Goal: Contribute content: Add original content to the website for others to see

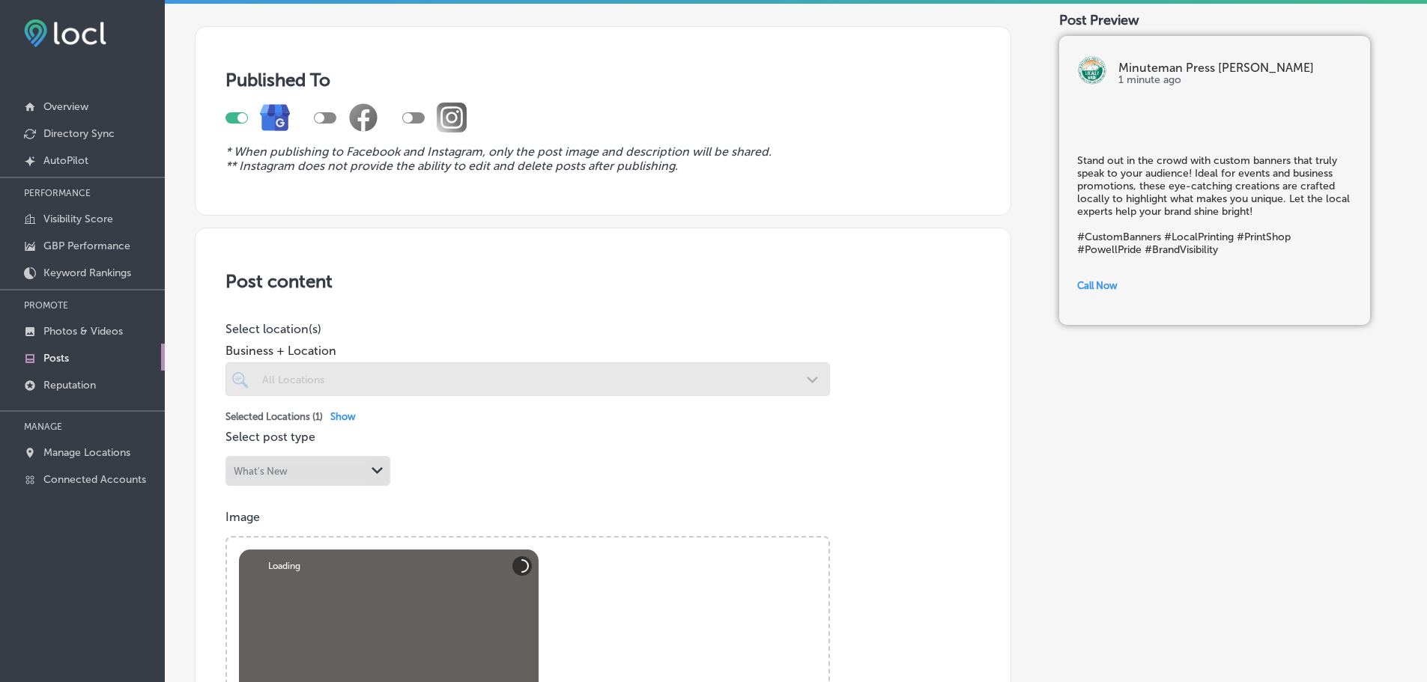
scroll to position [80, 0]
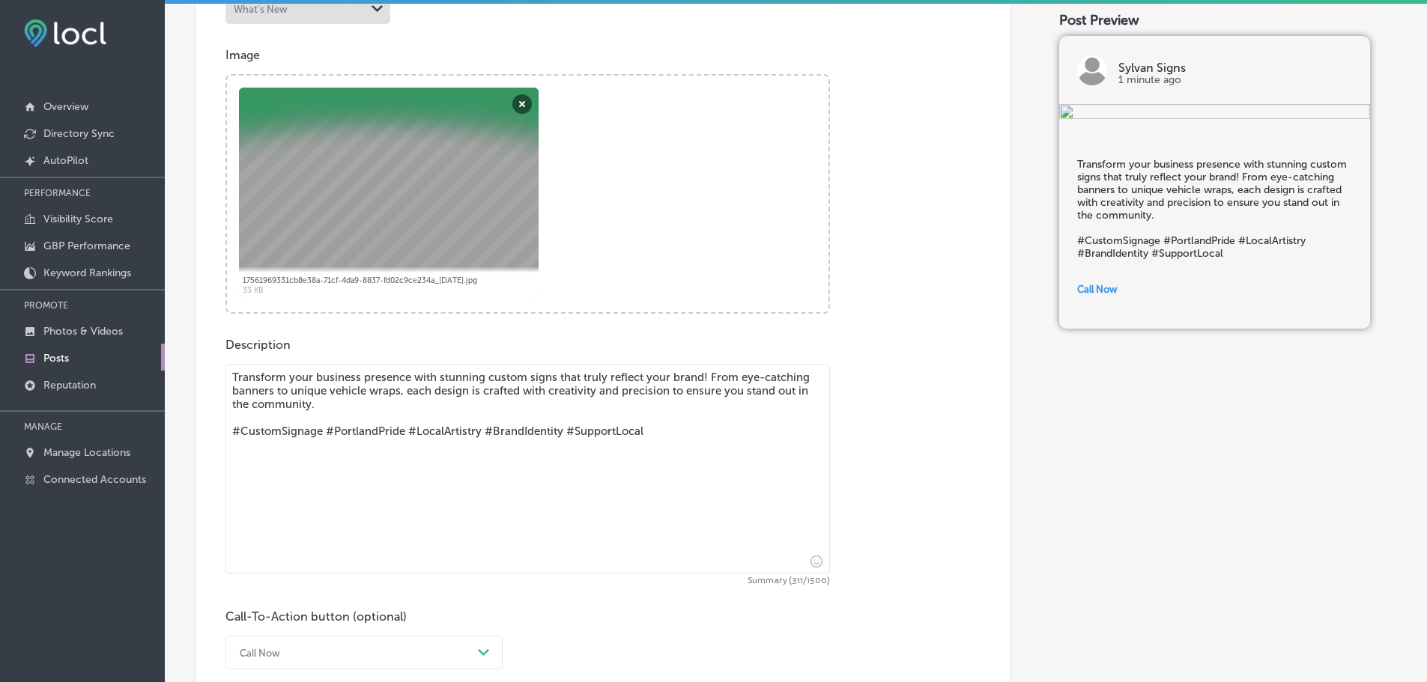
scroll to position [544, 0]
click at [332, 378] on textarea "Transform your business presence with stunning custom signs that truly reflect …" at bounding box center [527, 468] width 604 height 210
click at [460, 378] on textarea "Transform your vehicle stunning custom signs that truly reflect your brand! Fro…" at bounding box center [527, 468] width 604 height 210
drag, startPoint x: 460, startPoint y: 377, endPoint x: 485, endPoint y: 372, distance: 25.9
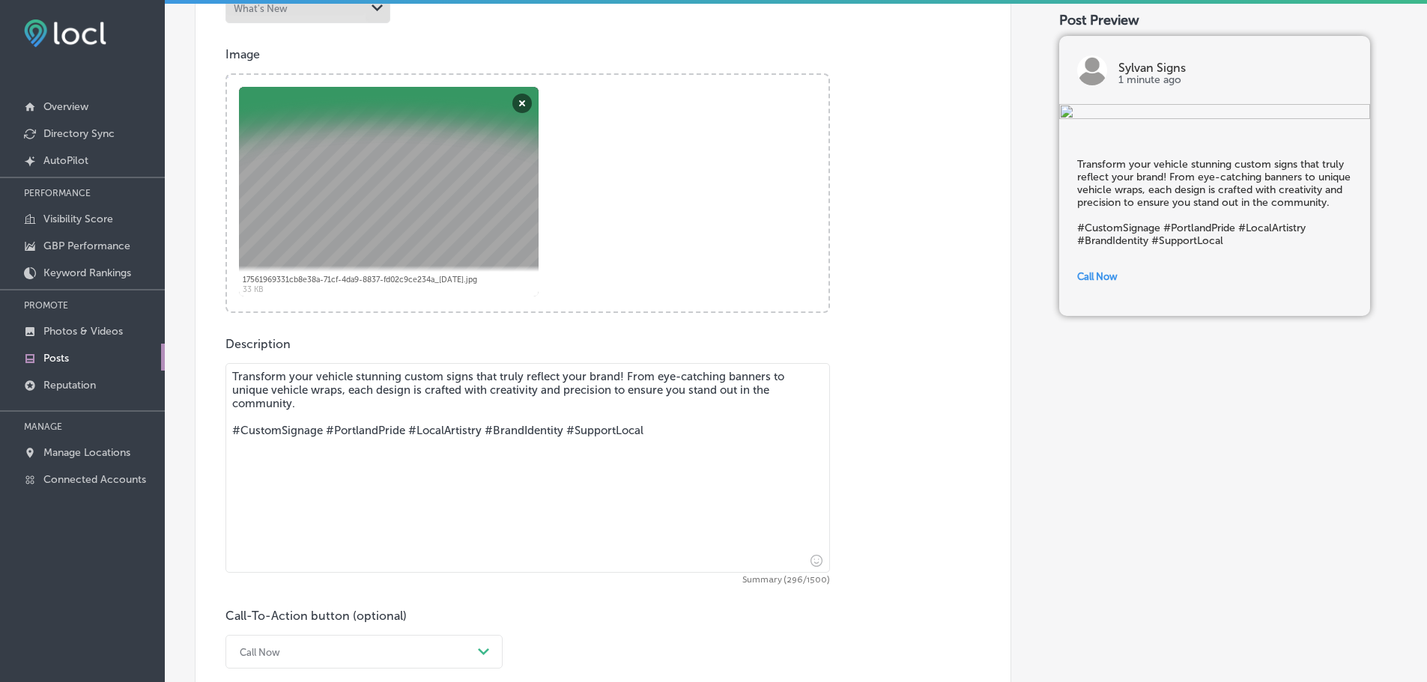
click at [485, 372] on textarea "Transform your vehicle stunning custom signs that truly reflect your brand! Fro…" at bounding box center [527, 468] width 604 height 210
click at [354, 374] on textarea "Transform your vehicle stunning custom graphics that truly reflect your brand! …" at bounding box center [527, 468] width 604 height 210
click at [531, 377] on textarea "Transform your vehicle with stunning custom graphics that truly reflect your br…" at bounding box center [527, 468] width 604 height 210
drag, startPoint x: 531, startPoint y: 377, endPoint x: 632, endPoint y: 376, distance: 101.1
click at [632, 376] on textarea "Transform your vehicle with stunning custom graphics that truly reflect your br…" at bounding box center [527, 468] width 604 height 210
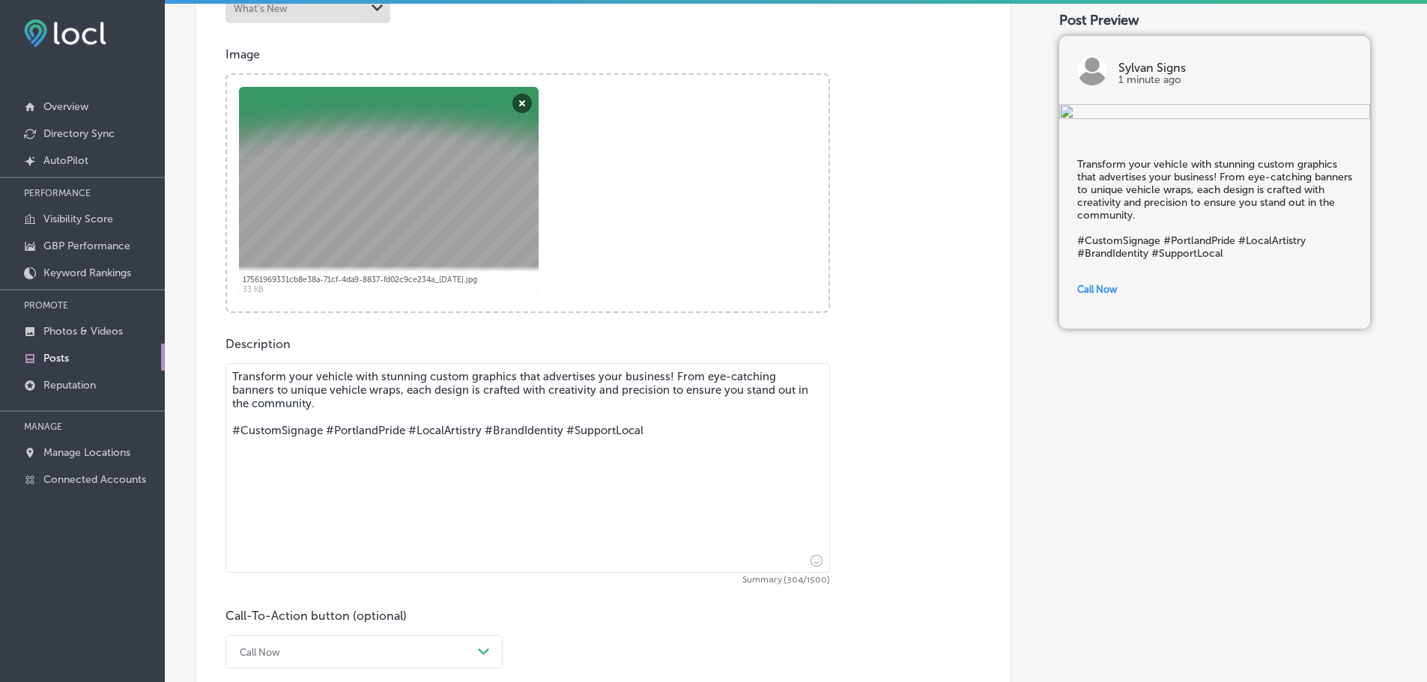
drag, startPoint x: 240, startPoint y: 429, endPoint x: 321, endPoint y: 431, distance: 80.2
click at [321, 431] on textarea "Transform your vehicle with stunning custom graphics that advertises your busin…" at bounding box center [527, 468] width 604 height 210
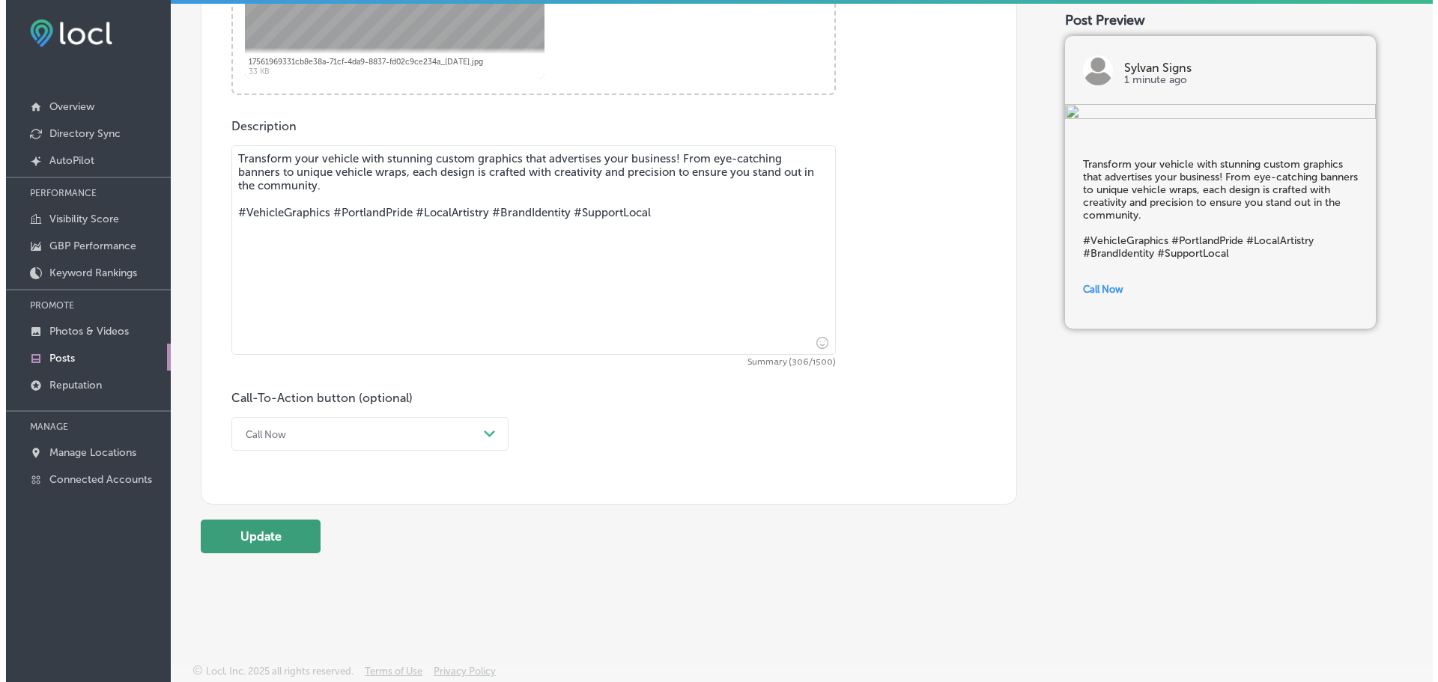
scroll to position [765, 0]
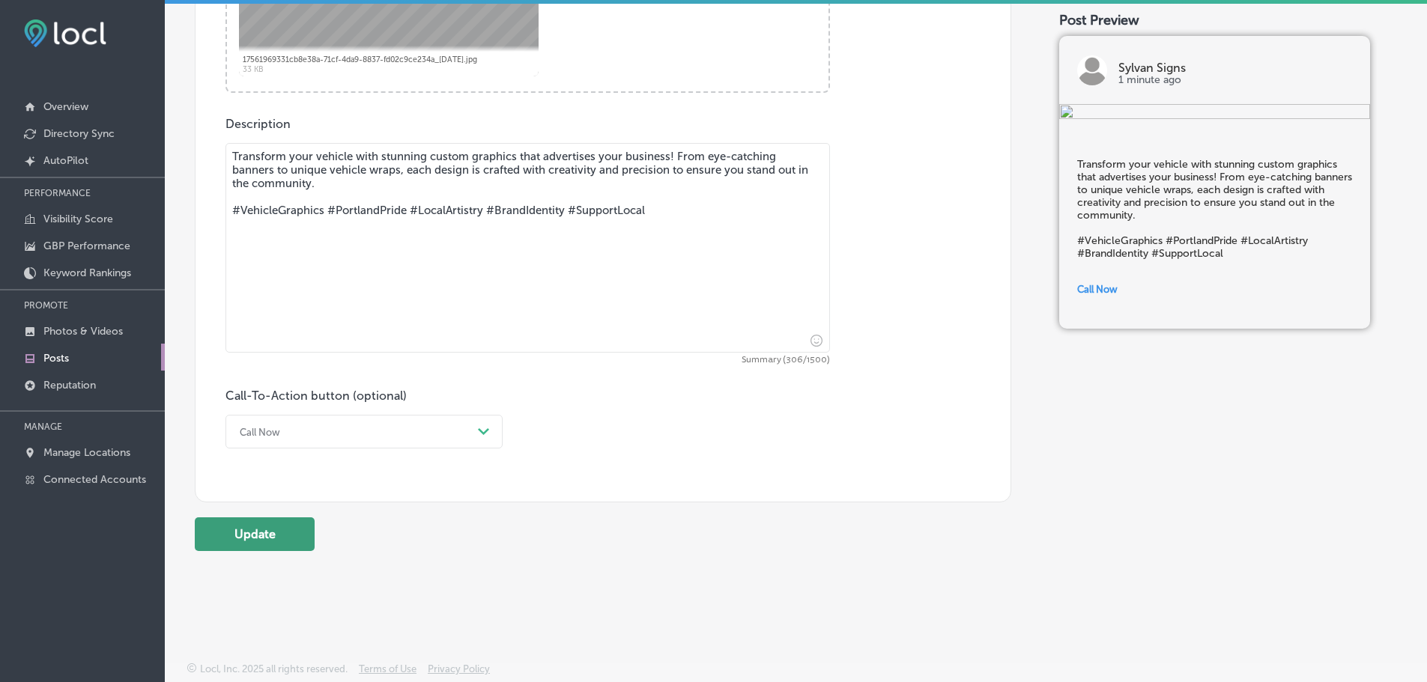
type textarea "Transform your vehicle with stunning custom graphics that advertises your busin…"
click at [266, 531] on button "Update" at bounding box center [255, 534] width 120 height 34
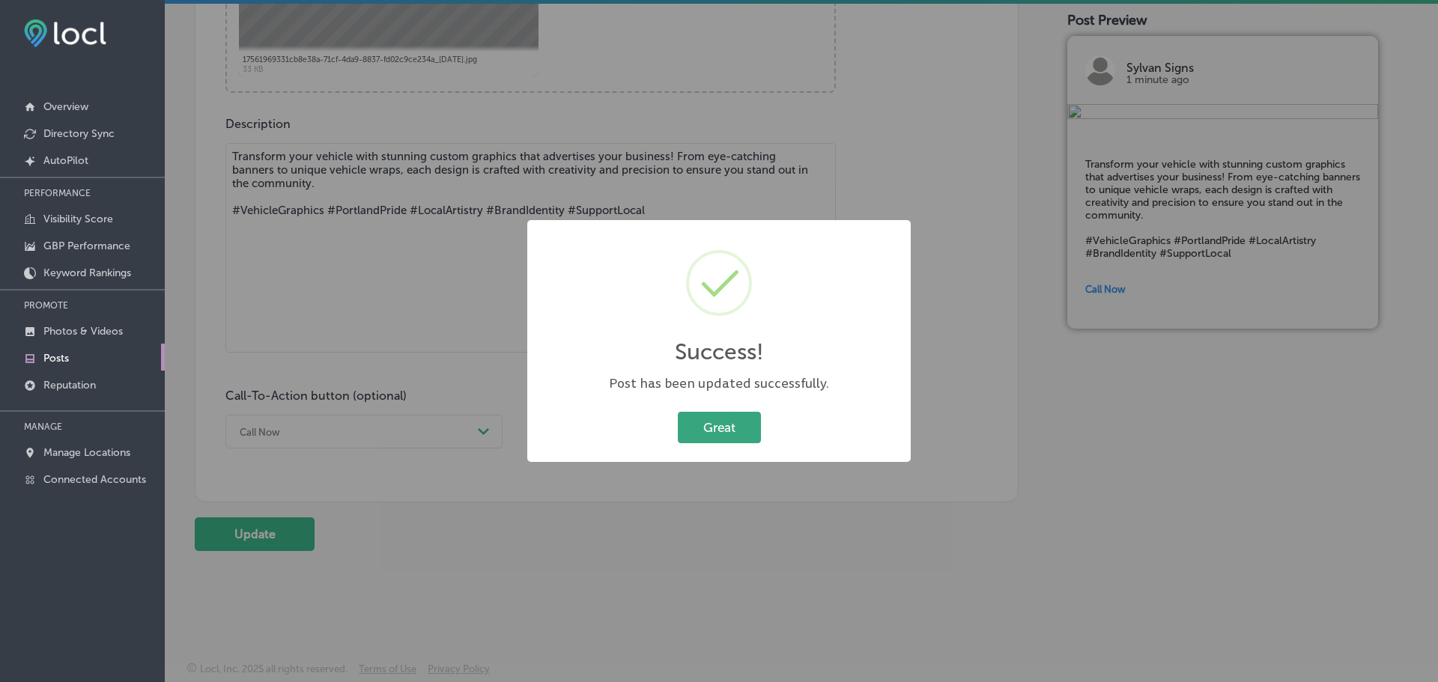
click at [729, 422] on button "Great" at bounding box center [719, 427] width 83 height 31
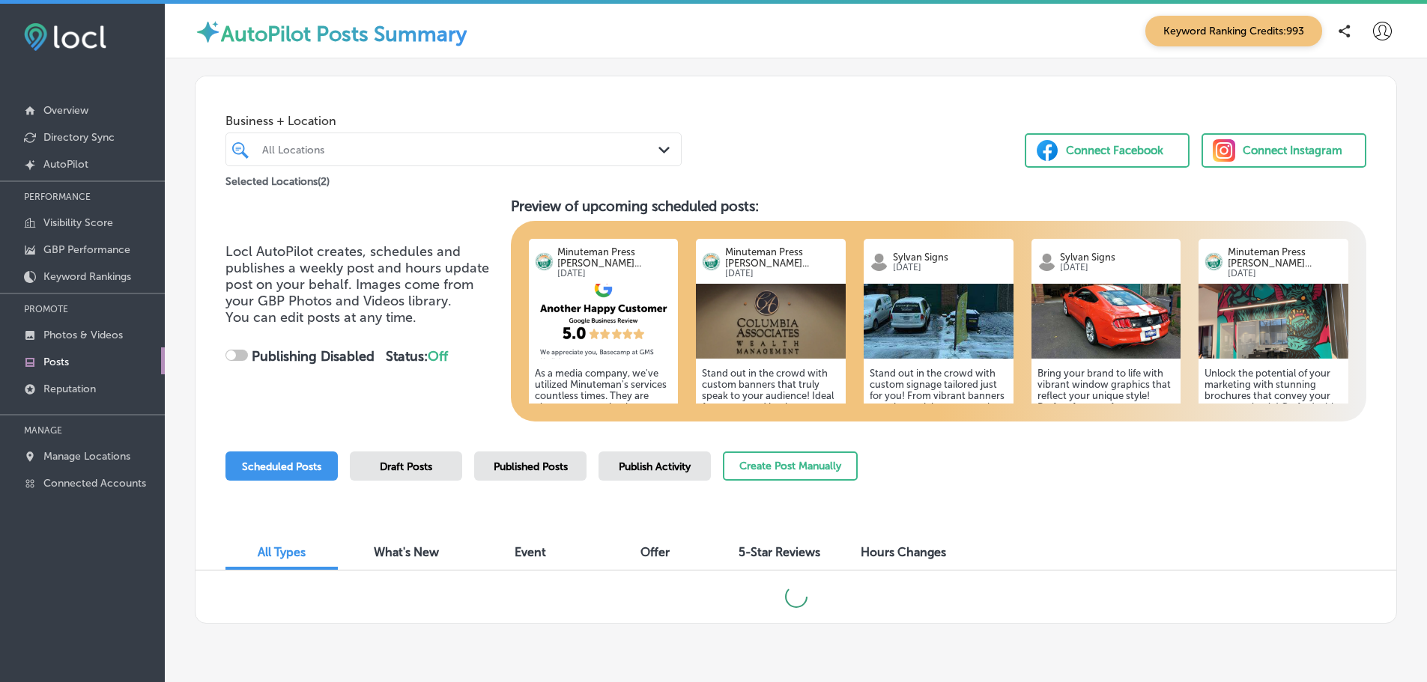
click at [747, 317] on img at bounding box center [771, 321] width 150 height 75
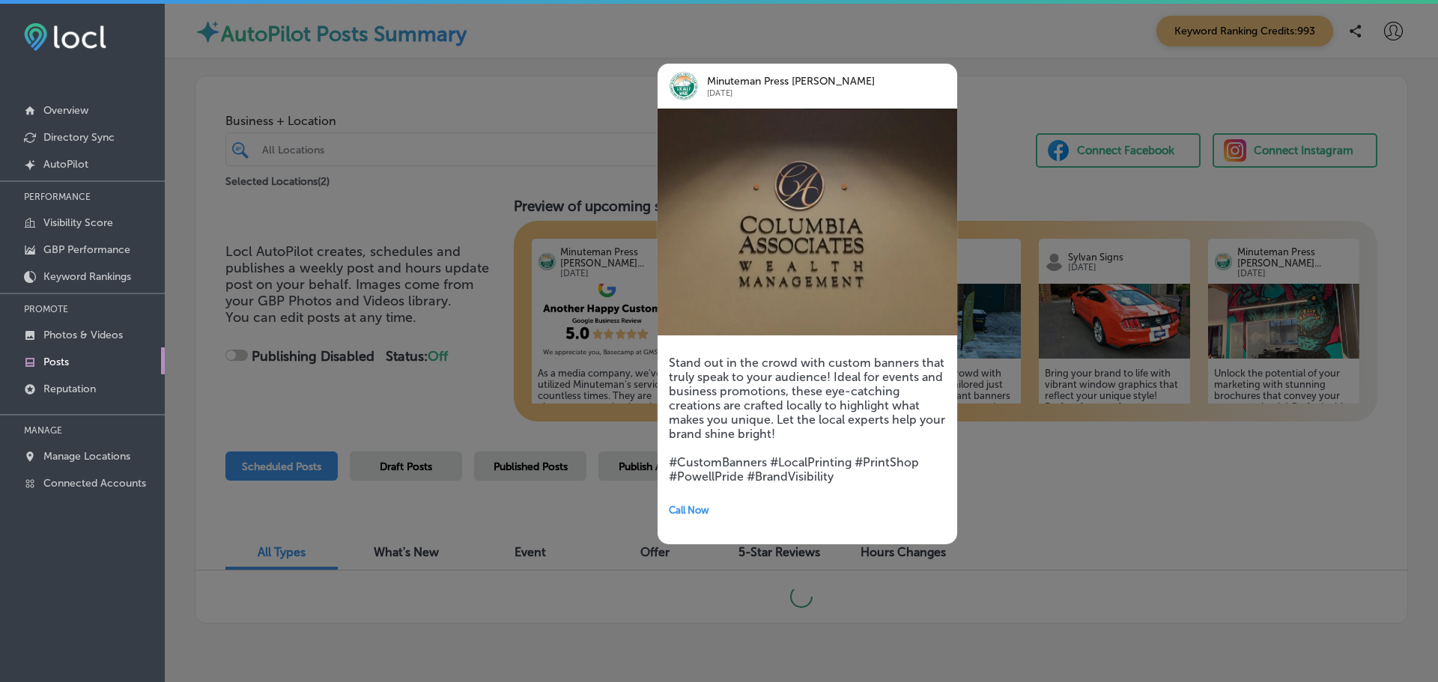
click at [994, 83] on div at bounding box center [719, 341] width 1438 height 682
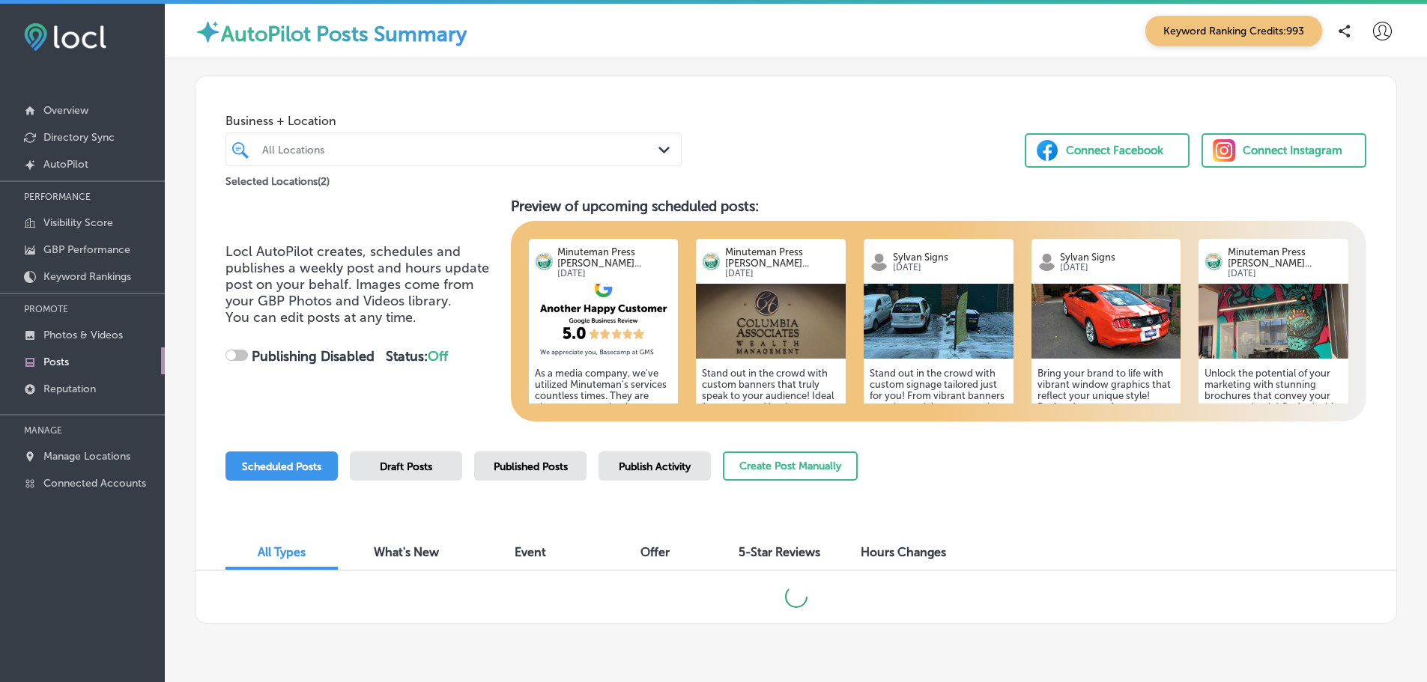
checkbox input "true"
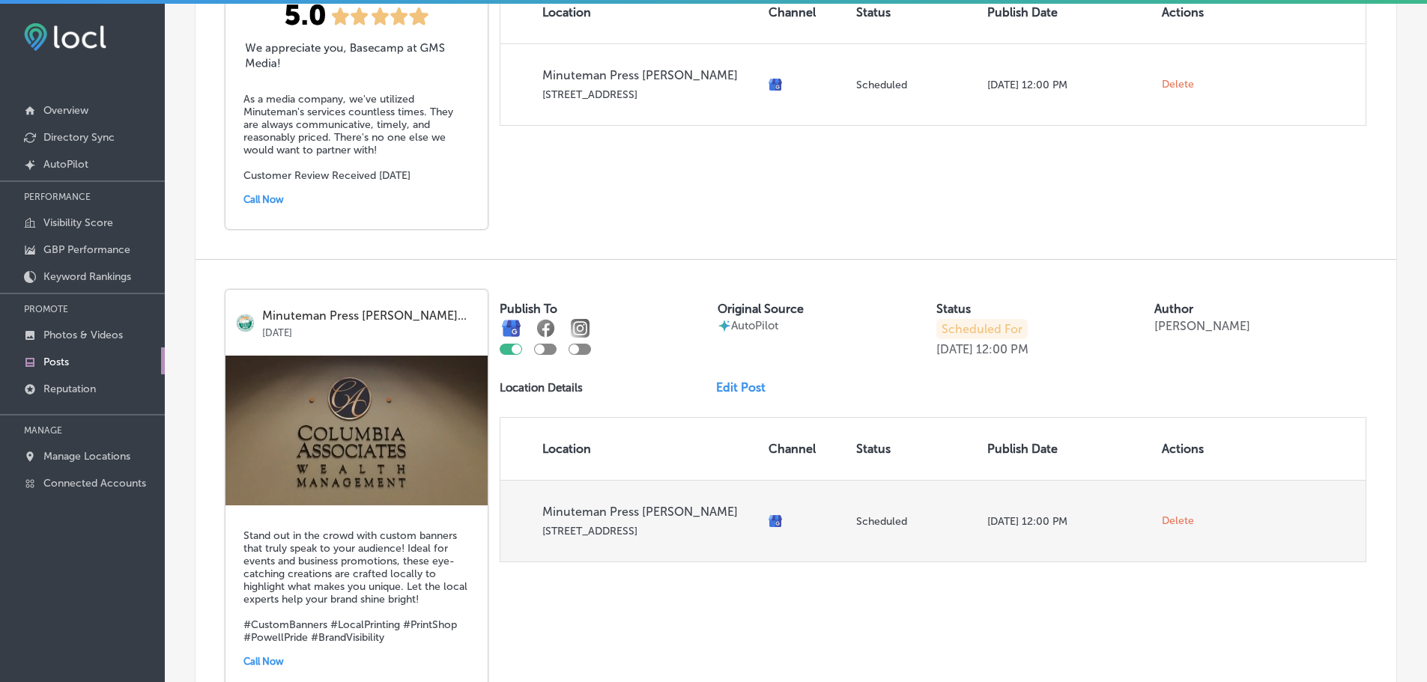
scroll to position [748, 0]
click at [1172, 520] on span "Delete" at bounding box center [1177, 520] width 32 height 13
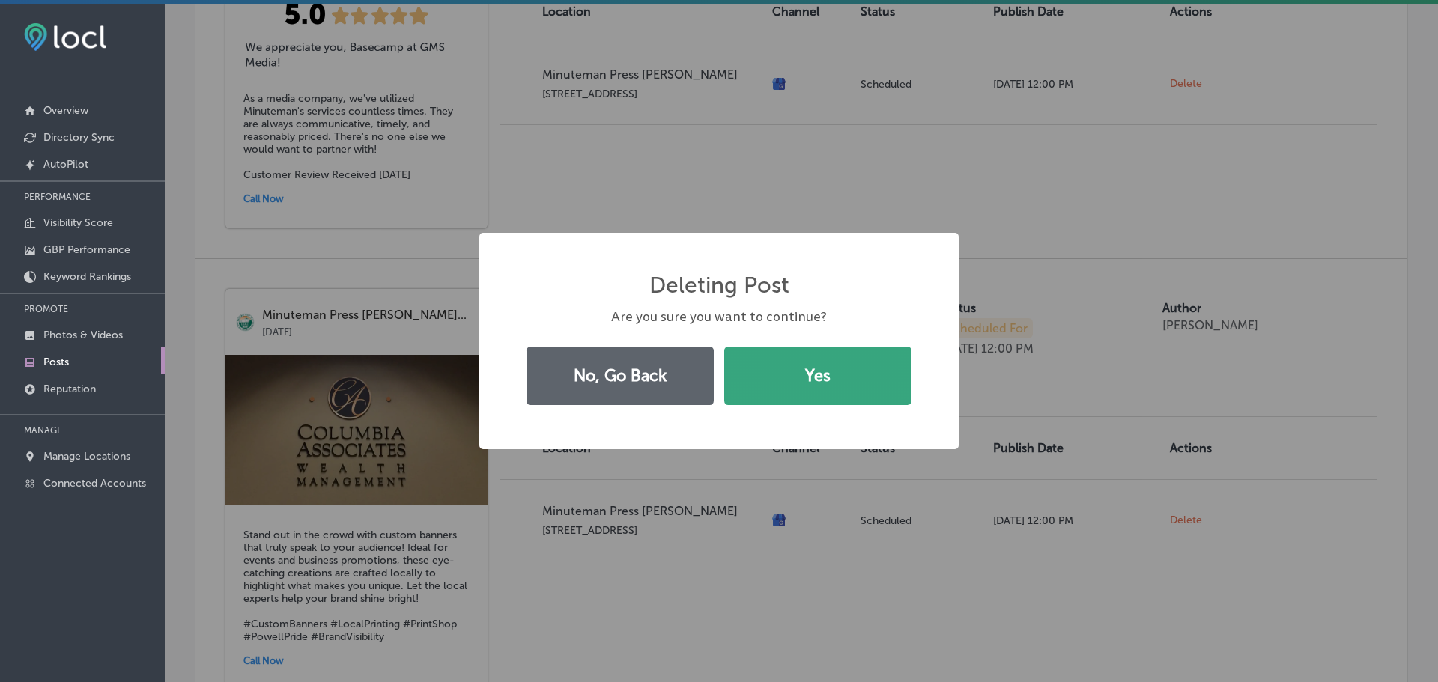
click at [843, 387] on button "Yes" at bounding box center [817, 376] width 187 height 58
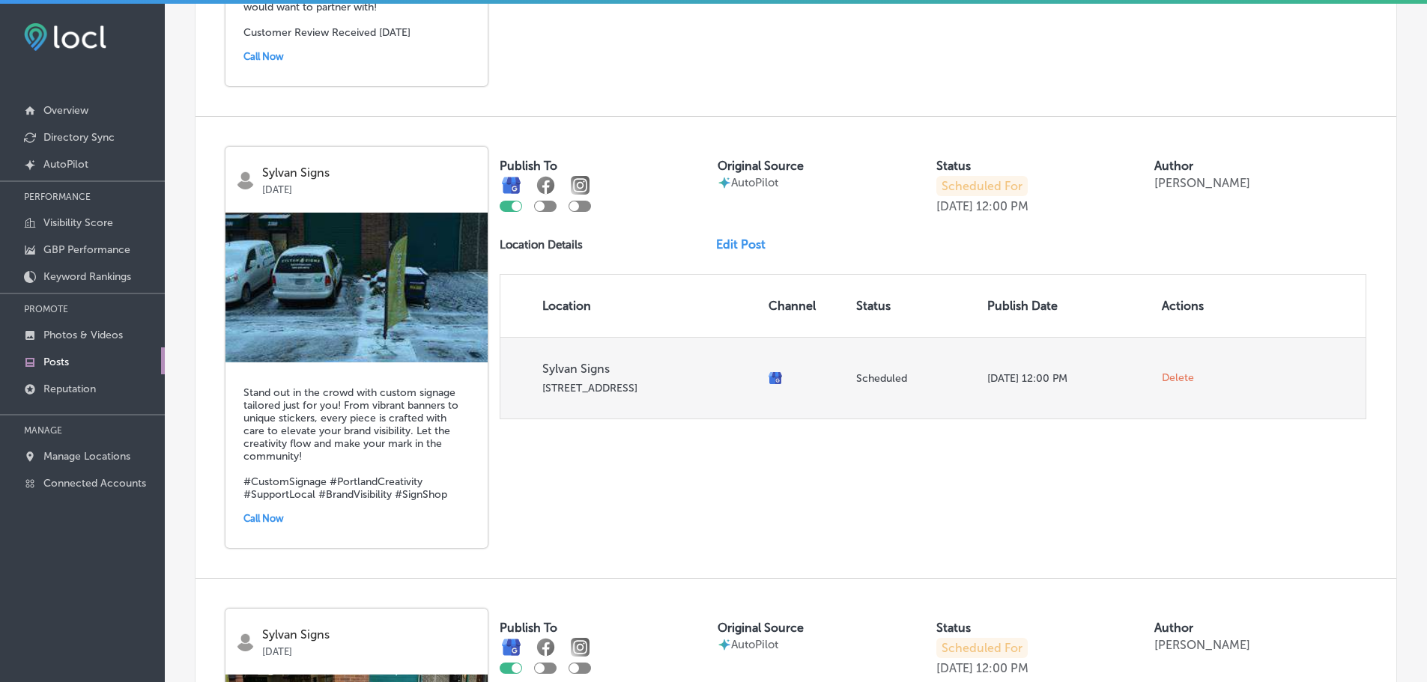
scroll to position [891, 0]
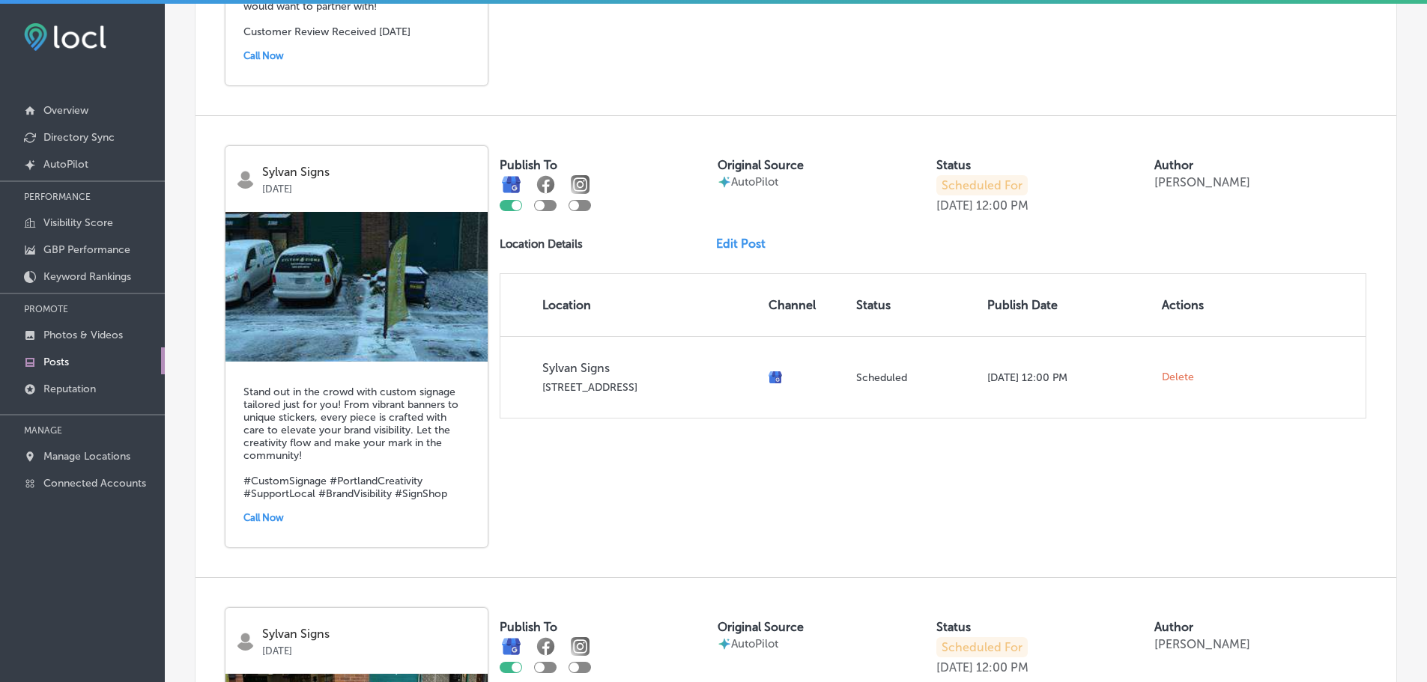
click at [740, 243] on link "Edit Post" at bounding box center [746, 244] width 61 height 14
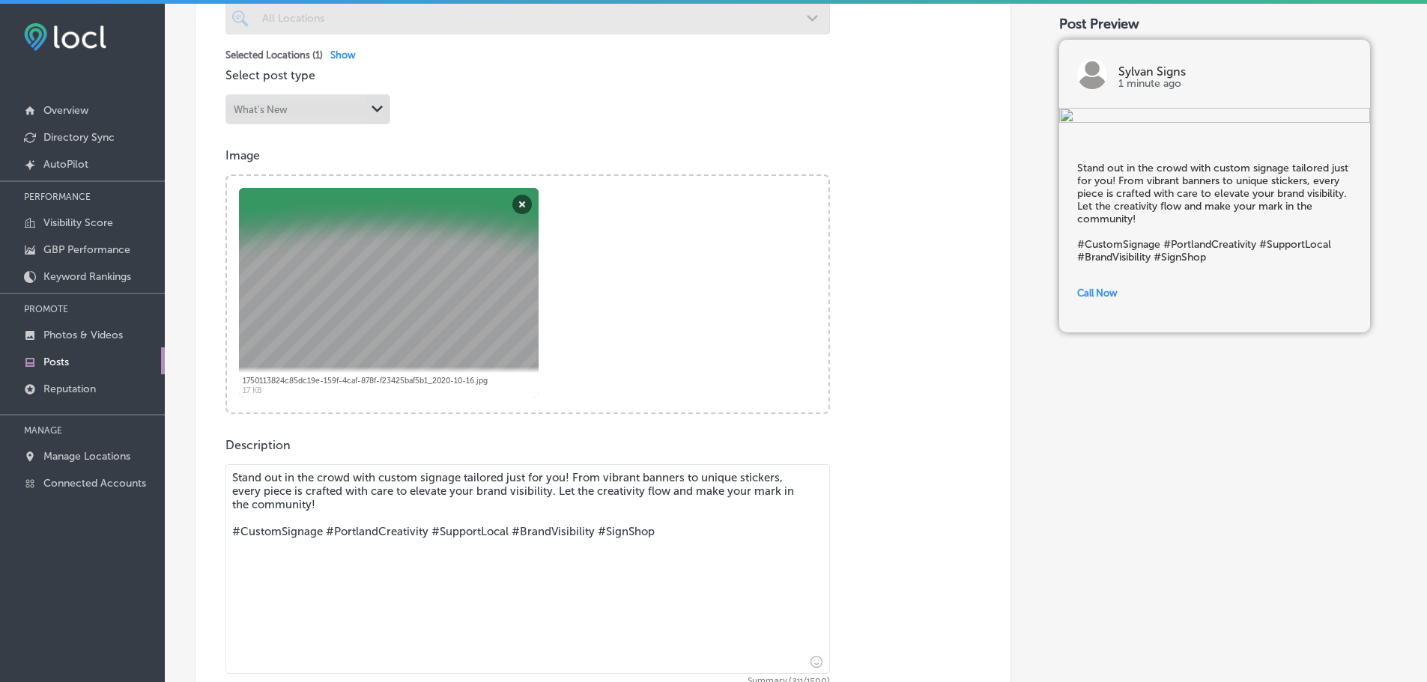
scroll to position [448, 0]
click at [522, 204] on button "Remove" at bounding box center [521, 203] width 19 height 19
click at [622, 477] on textarea "Stand out in the crowd with custom signage tailored just for you! From vibrant …" at bounding box center [527, 569] width 604 height 210
drag, startPoint x: 622, startPoint y: 477, endPoint x: 750, endPoint y: 476, distance: 128.8
click at [750, 476] on textarea "Stand out in the crowd with custom signage tailored just for you! From vibrant …" at bounding box center [527, 569] width 604 height 210
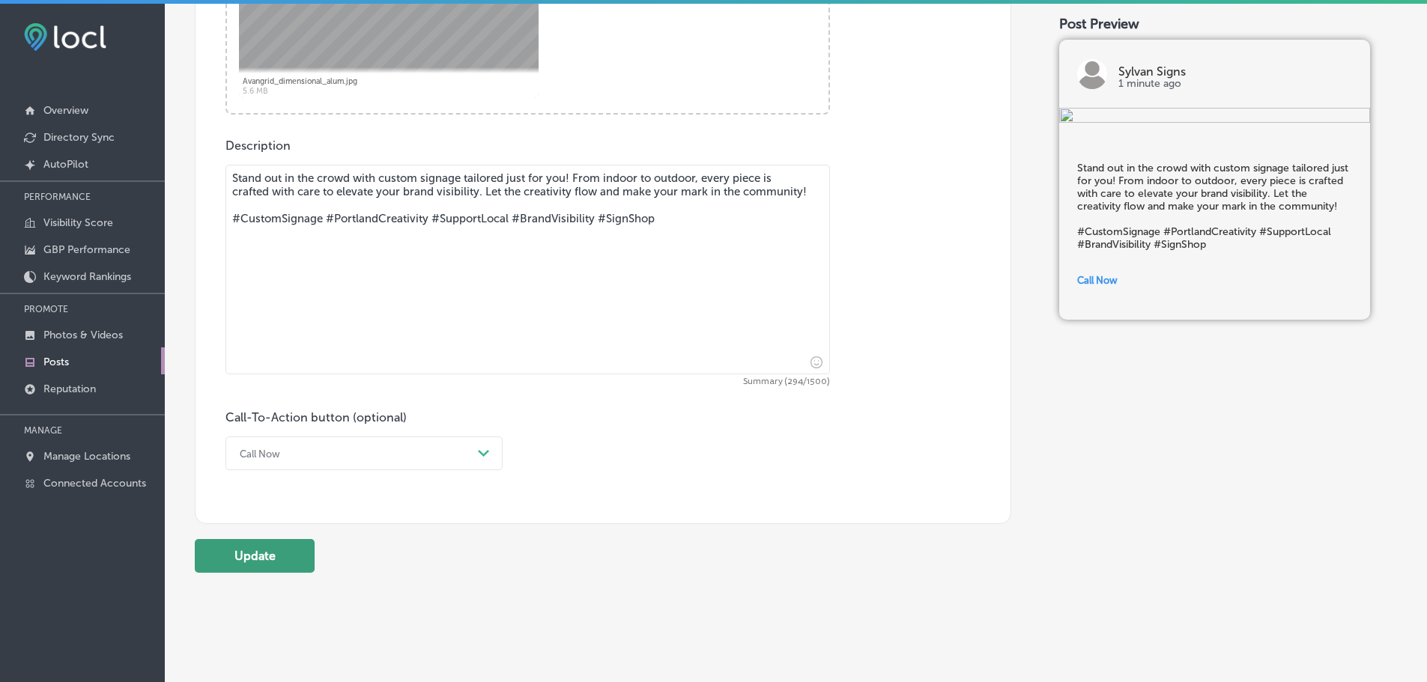
scroll to position [747, 0]
type textarea "Stand out in the crowd with custom signage tailored just for you! From indoor t…"
click at [255, 553] on button "Update" at bounding box center [255, 555] width 120 height 34
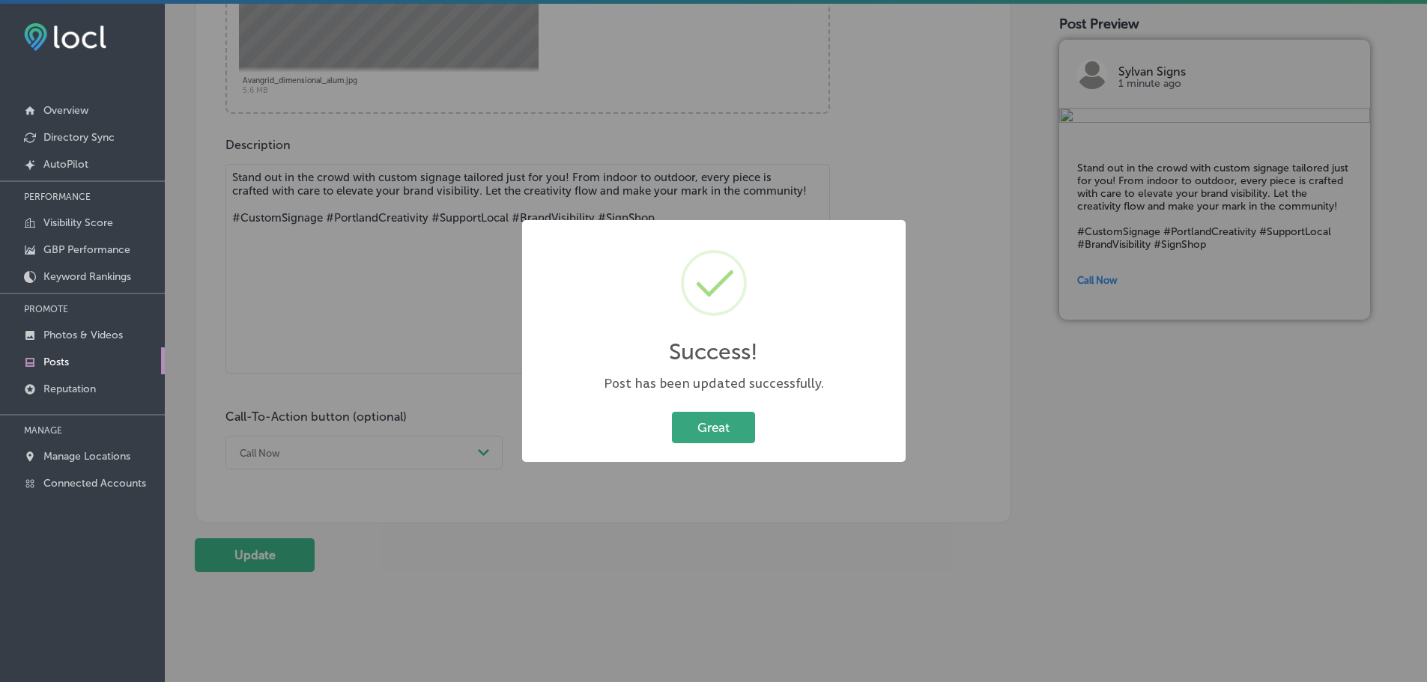
click at [700, 422] on button "Great" at bounding box center [713, 427] width 83 height 31
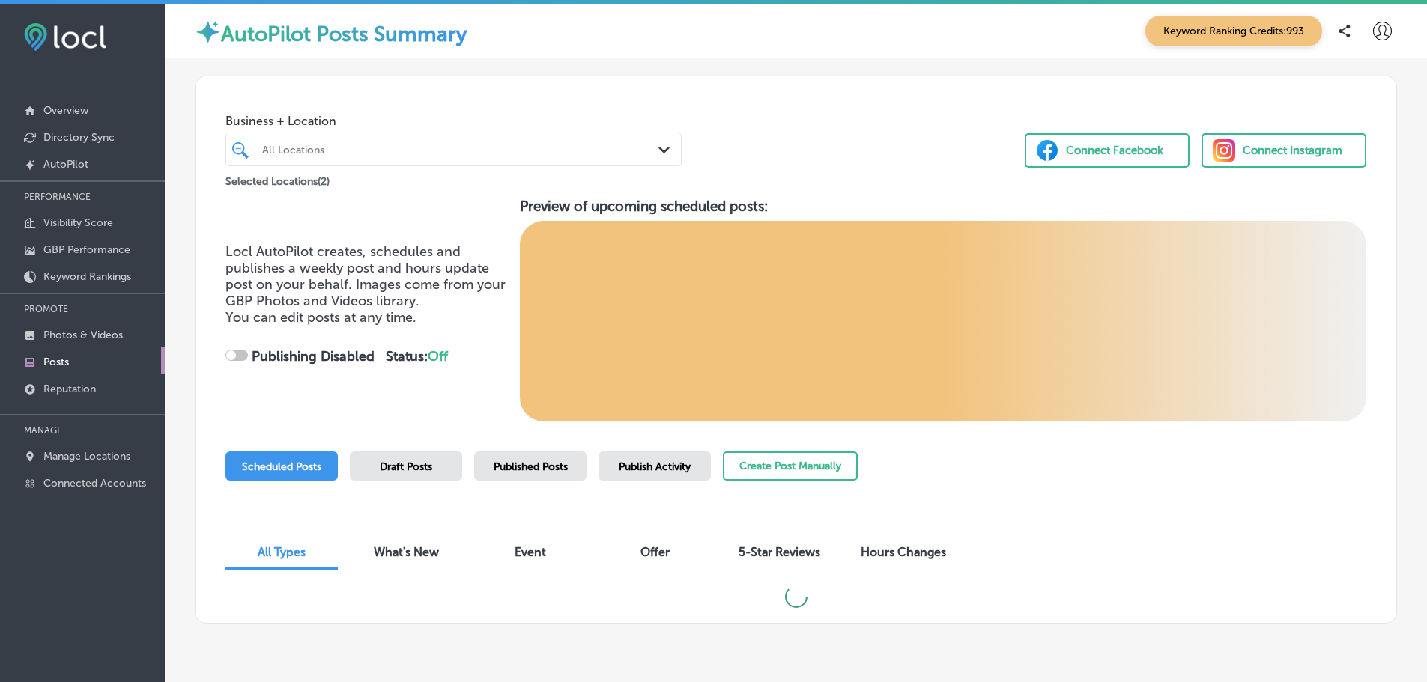
checkbox input "true"
